Goal: Task Accomplishment & Management: Manage account settings

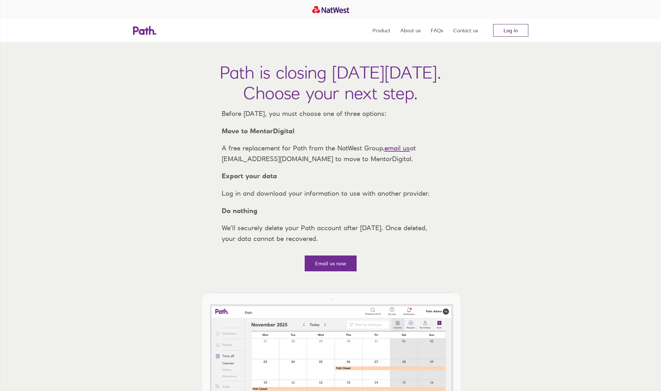
click at [511, 31] on link "Log in" at bounding box center [510, 30] width 35 height 13
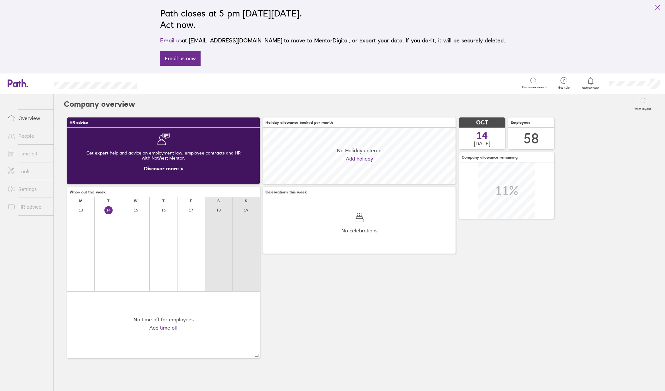
scroll to position [56, 193]
click at [659, 6] on icon "link" at bounding box center [658, 8] width 8 height 8
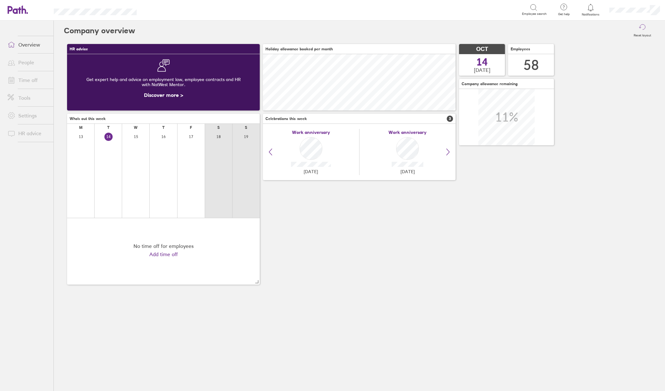
click at [17, 81] on span at bounding box center [11, 80] width 16 height 8
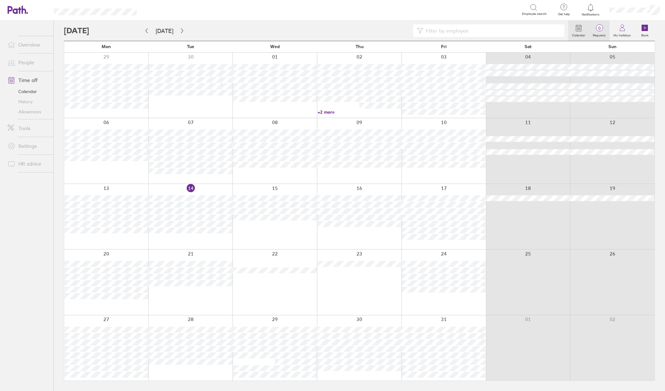
click at [600, 36] on label "Requests" at bounding box center [599, 35] width 21 height 6
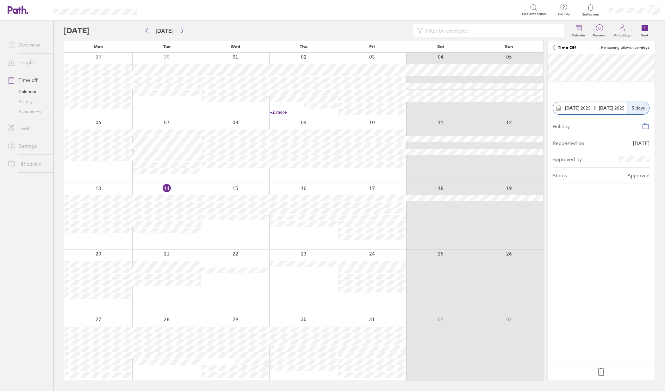
click at [436, 30] on input at bounding box center [492, 31] width 137 height 12
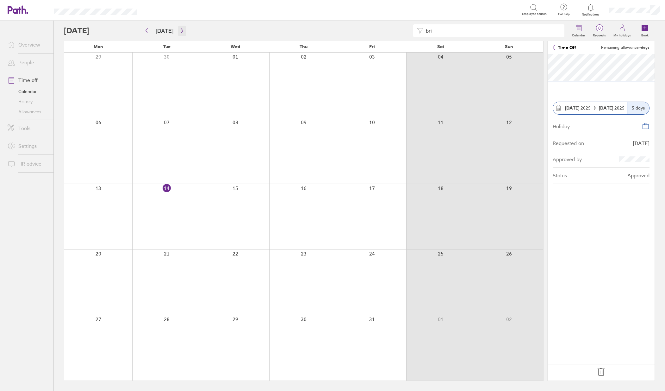
type input "bri"
click at [182, 30] on icon "button" at bounding box center [182, 30] width 5 height 5
click at [595, 34] on label "Requests" at bounding box center [599, 35] width 21 height 6
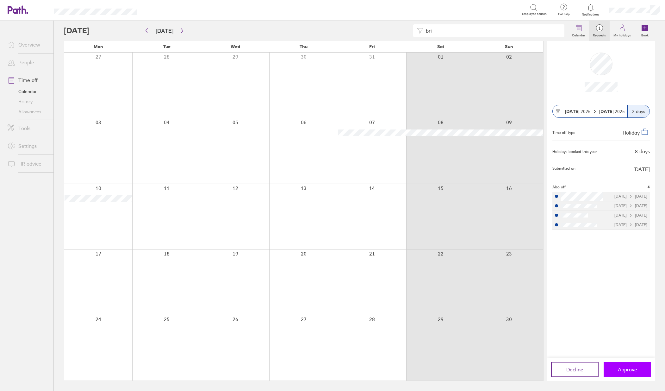
click at [616, 369] on button "Approve" at bounding box center [627, 369] width 47 height 15
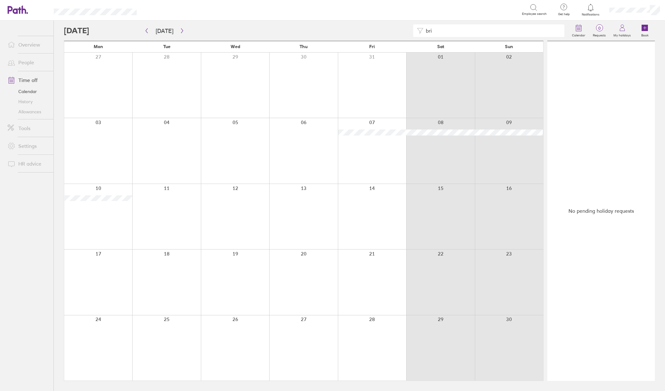
click at [25, 241] on ul "Overview People Time off Calendar History Allowances Tools Settings HR advice" at bounding box center [27, 196] width 54 height 350
click at [31, 43] on link "Overview" at bounding box center [28, 44] width 51 height 13
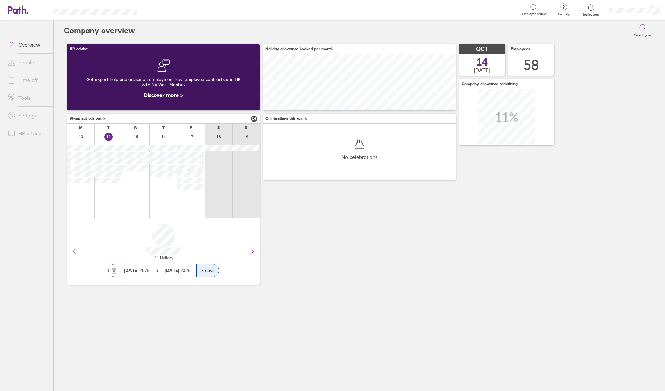
scroll to position [56, 193]
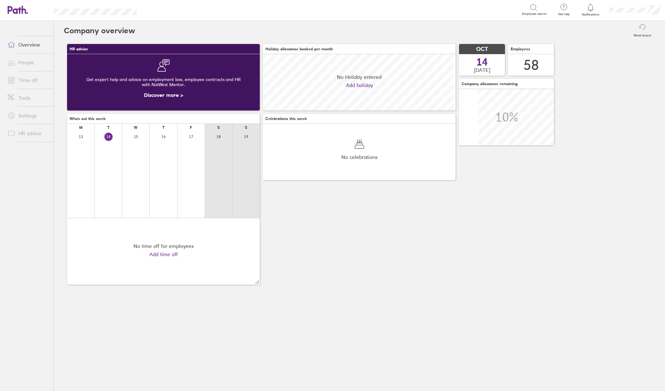
scroll to position [56, 193]
click at [25, 80] on link "Time off" at bounding box center [28, 80] width 51 height 13
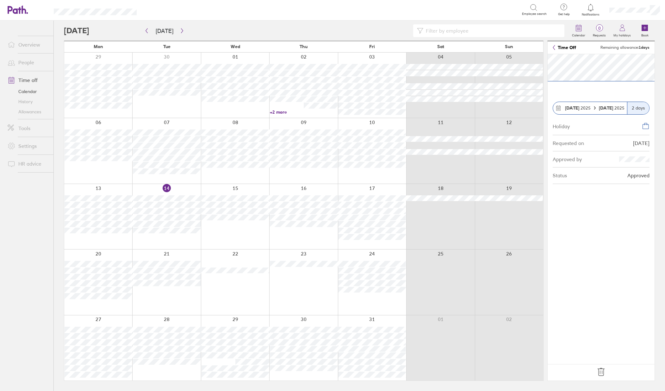
click at [477, 28] on input at bounding box center [492, 31] width 137 height 12
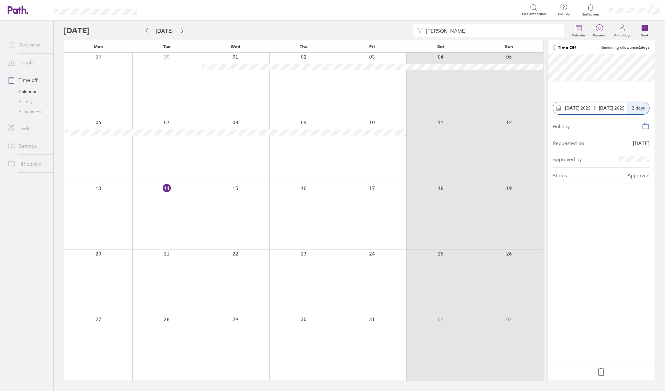
drag, startPoint x: 440, startPoint y: 29, endPoint x: 407, endPoint y: 32, distance: 34.0
click at [406, 31] on div "darr" at bounding box center [316, 30] width 505 height 13
click at [361, 147] on div at bounding box center [372, 150] width 68 height 65
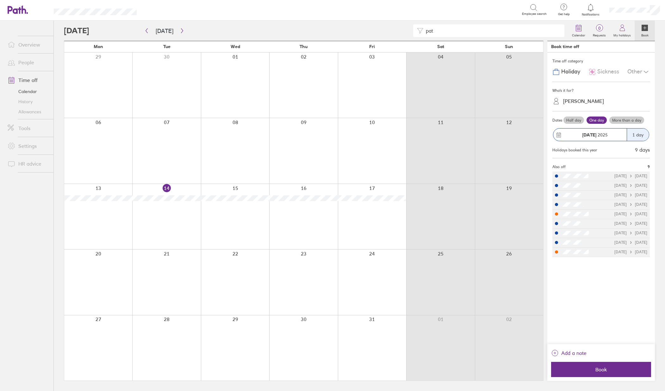
click at [595, 76] on div "Sickness" at bounding box center [604, 72] width 31 height 12
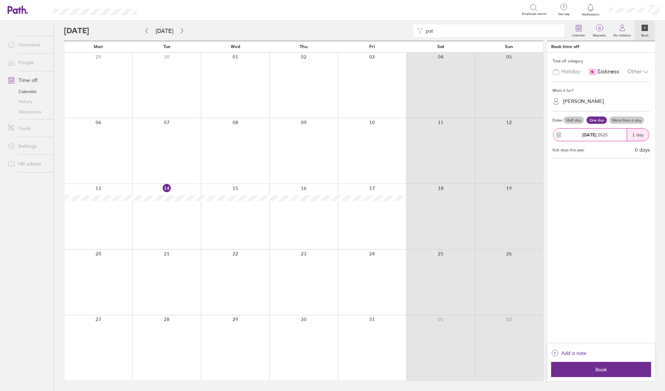
click at [594, 102] on div "Rebecca Reason" at bounding box center [584, 101] width 41 height 6
click at [588, 119] on div "Patrick Kelly (you)" at bounding box center [602, 116] width 98 height 11
click at [599, 370] on span "Book" at bounding box center [601, 370] width 91 height 6
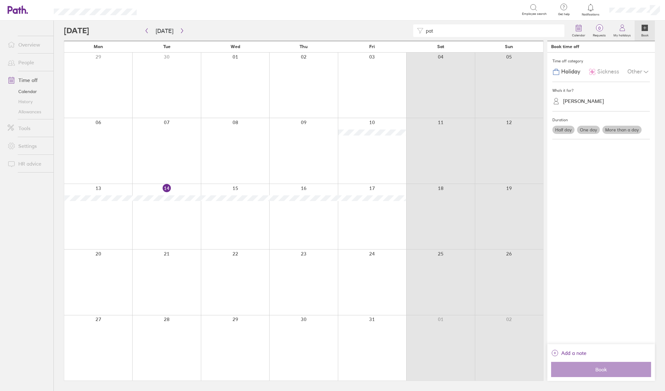
drag, startPoint x: 440, startPoint y: 35, endPoint x: 422, endPoint y: 35, distance: 18.0
click at [422, 35] on div "pat" at bounding box center [488, 30] width 151 height 13
click at [87, 148] on div at bounding box center [98, 150] width 68 height 65
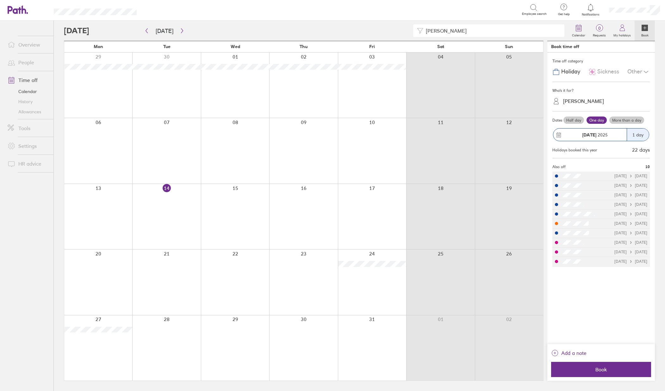
click at [639, 70] on div "Other" at bounding box center [639, 72] width 22 height 12
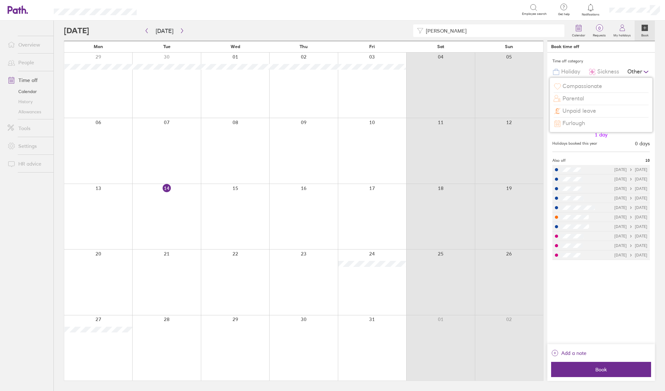
click at [604, 73] on span "Sickness" at bounding box center [609, 71] width 22 height 7
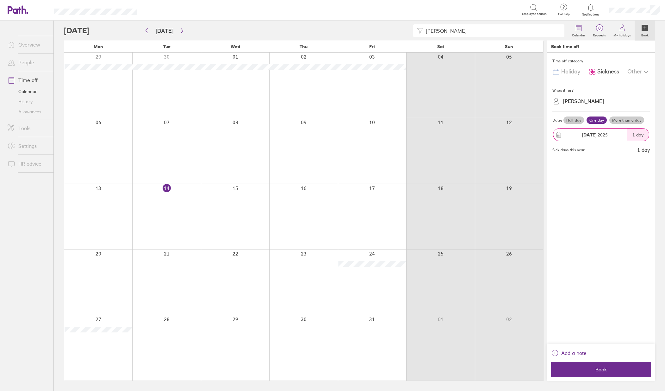
click at [591, 98] on div "Patrick Kelly" at bounding box center [584, 101] width 41 height 6
click at [582, 115] on div "Bradley Watson (you)" at bounding box center [602, 116] width 98 height 11
click at [626, 120] on label "More than a day" at bounding box center [627, 121] width 35 height 8
click at [0, 0] on input "More than a day" at bounding box center [0, 0] width 0 height 0
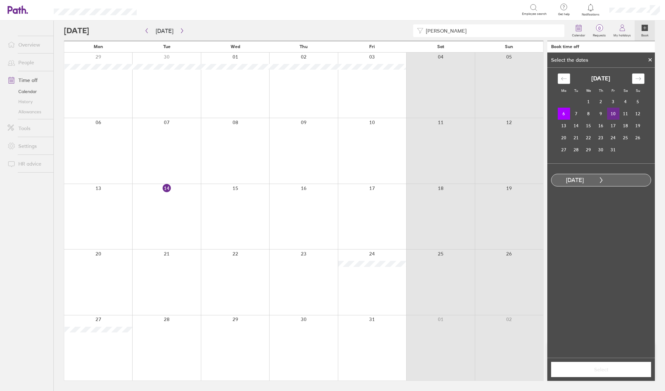
click at [615, 115] on td "10" at bounding box center [614, 114] width 12 height 12
click at [594, 381] on main "Today October 2025 Mon Tue Wed Thu Fri Sat Sun 29 30 01 02 03 04 05 06 07 08 09…" at bounding box center [359, 206] width 591 height 370
click at [594, 372] on span "Select" at bounding box center [601, 370] width 91 height 6
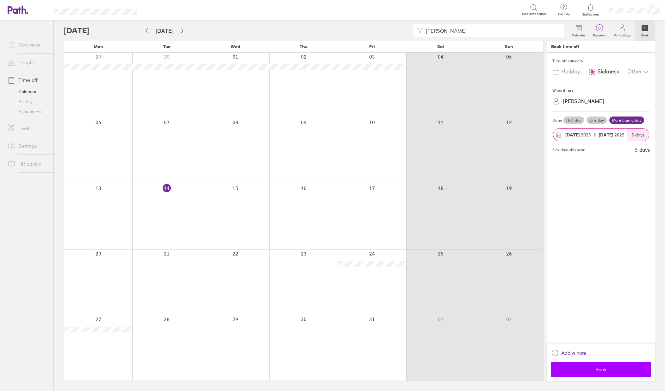
click at [615, 370] on span "Book" at bounding box center [601, 370] width 91 height 6
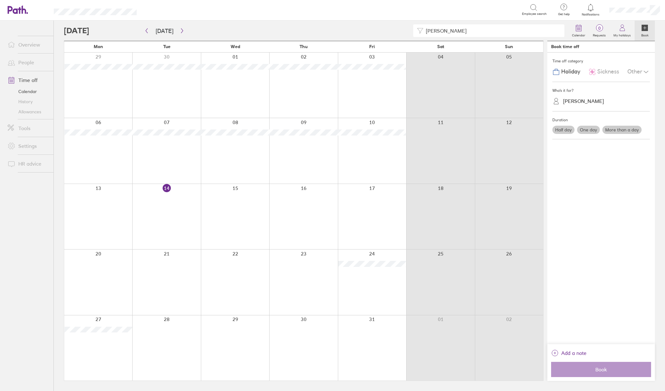
drag, startPoint x: 444, startPoint y: 33, endPoint x: 400, endPoint y: 31, distance: 44.0
click at [400, 31] on div "brad" at bounding box center [316, 30] width 505 height 13
type input "jaw"
